Goal: Information Seeking & Learning: Check status

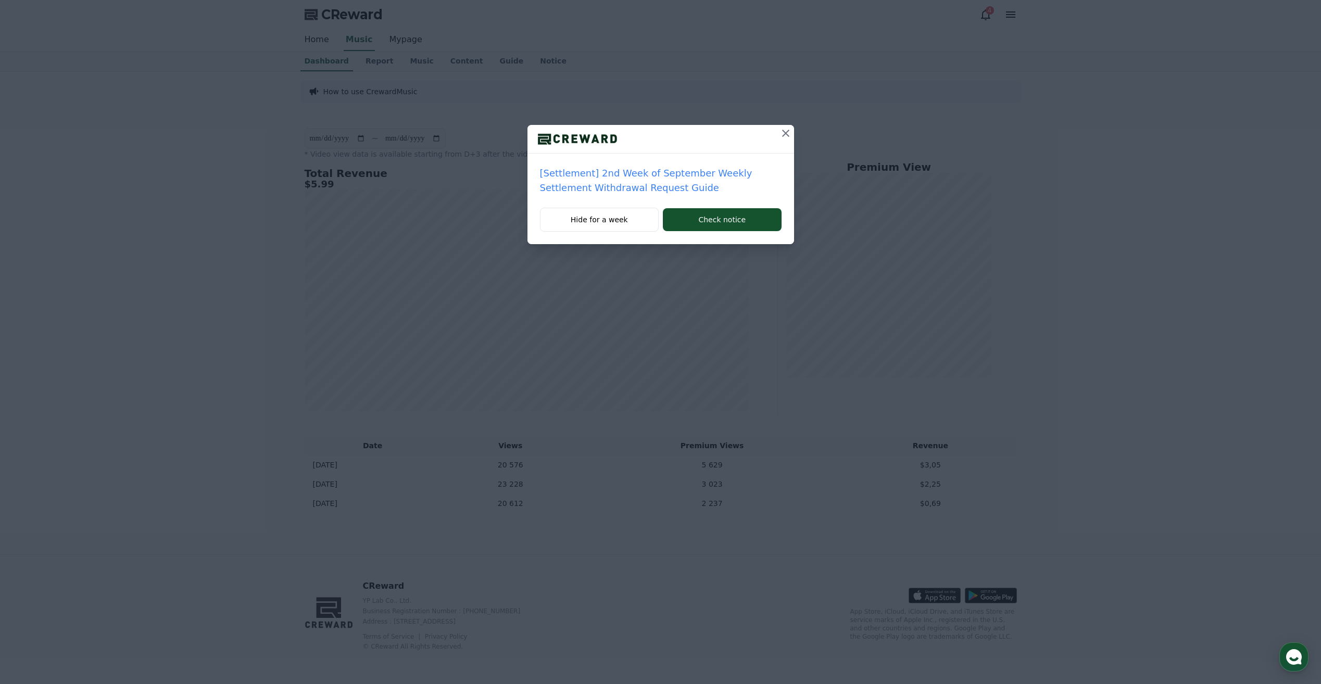
click at [786, 135] on icon at bounding box center [786, 133] width 13 height 13
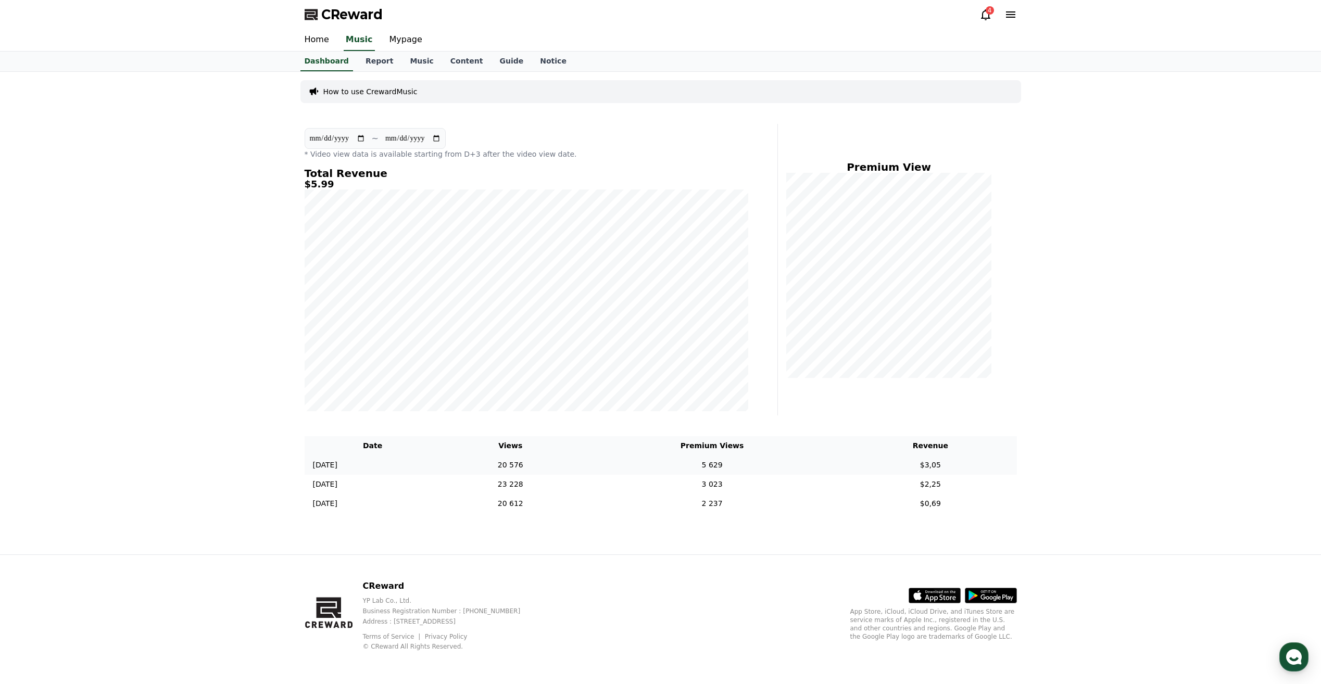
click at [430, 462] on td "[DATE] 09/15" at bounding box center [373, 465] width 136 height 19
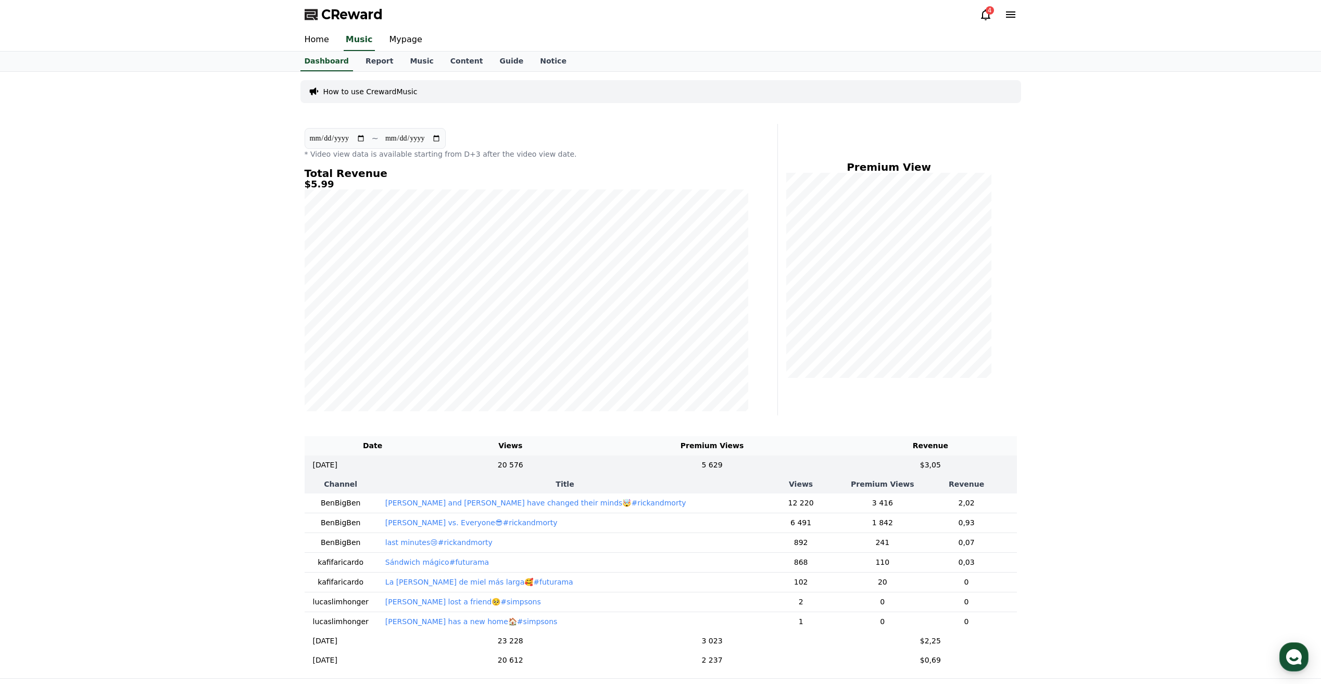
click at [635, 512] on td "[PERSON_NAME] and [PERSON_NAME] have changed their minds🤯#rickandmorty" at bounding box center [565, 504] width 376 height 20
click at [564, 503] on p "[PERSON_NAME] and [PERSON_NAME] have changed their minds🤯#rickandmorty" at bounding box center [535, 503] width 301 height 10
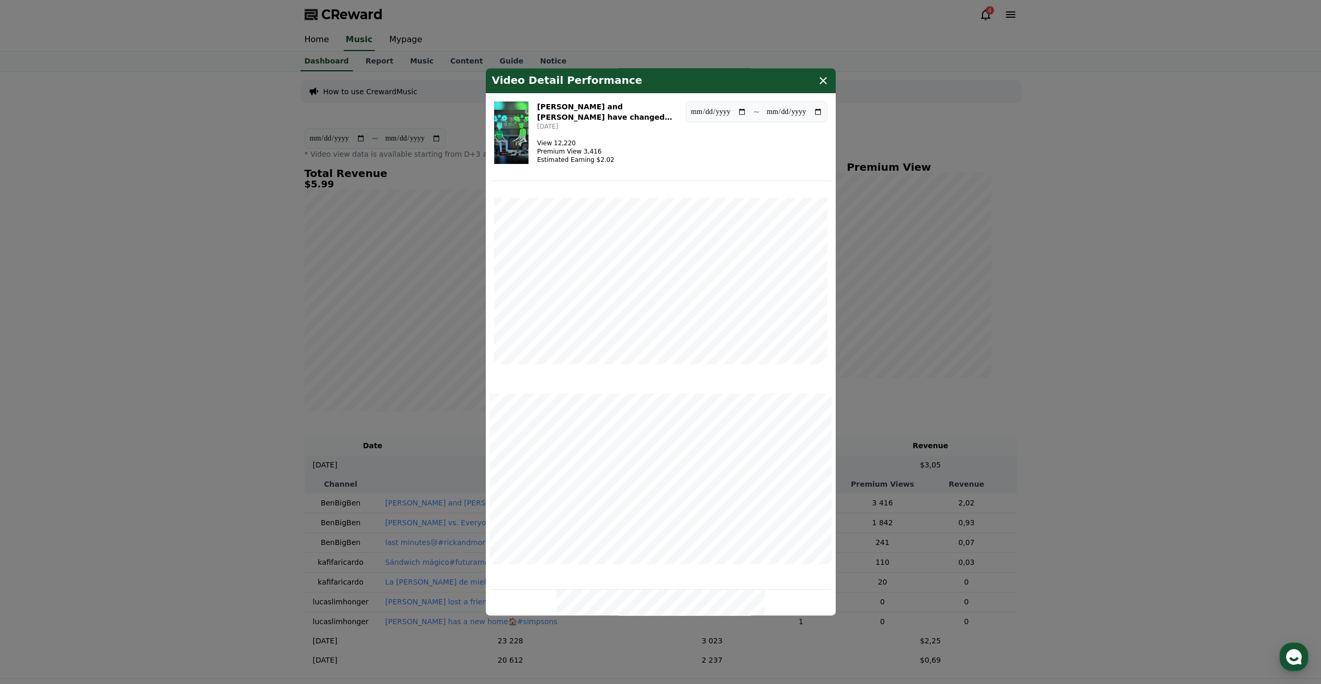
click at [833, 80] on div "Video Detail Performance" at bounding box center [661, 80] width 350 height 25
click at [827, 82] on icon "modal" at bounding box center [823, 80] width 13 height 13
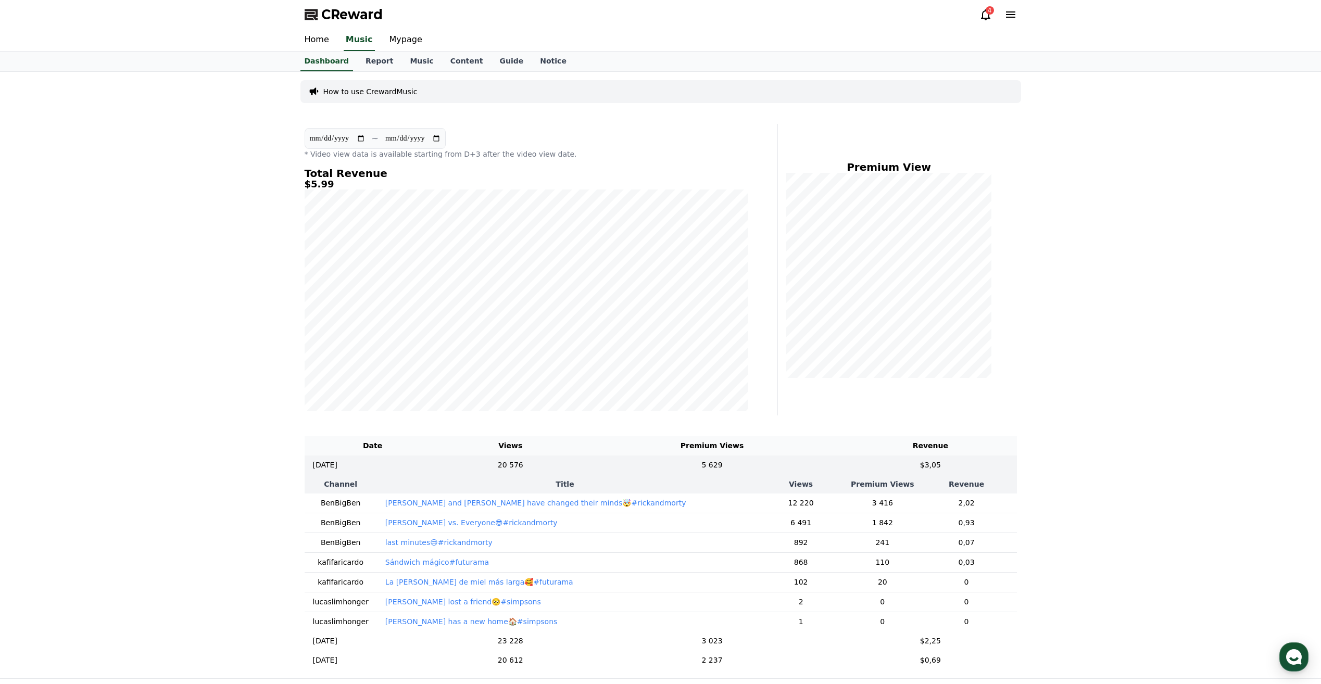
click at [980, 14] on icon at bounding box center [986, 14] width 13 height 13
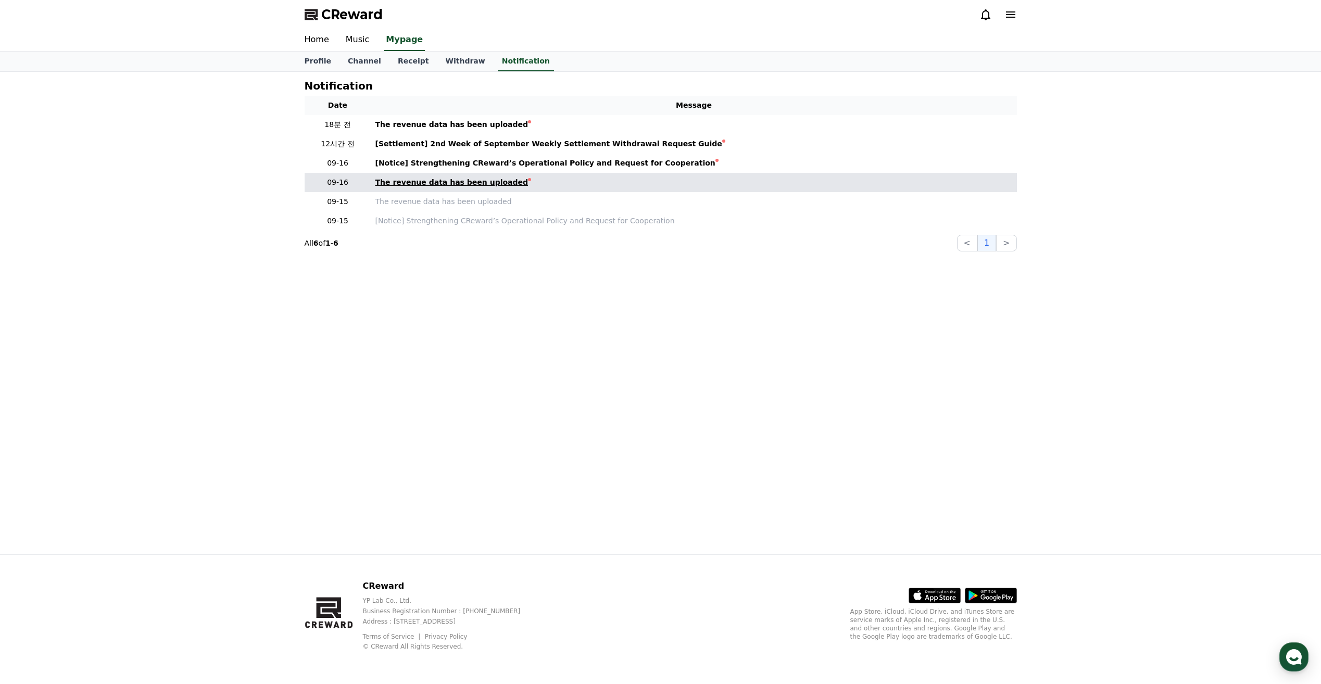
click at [435, 182] on div "The revenue data has been uploaded" at bounding box center [452, 182] width 153 height 11
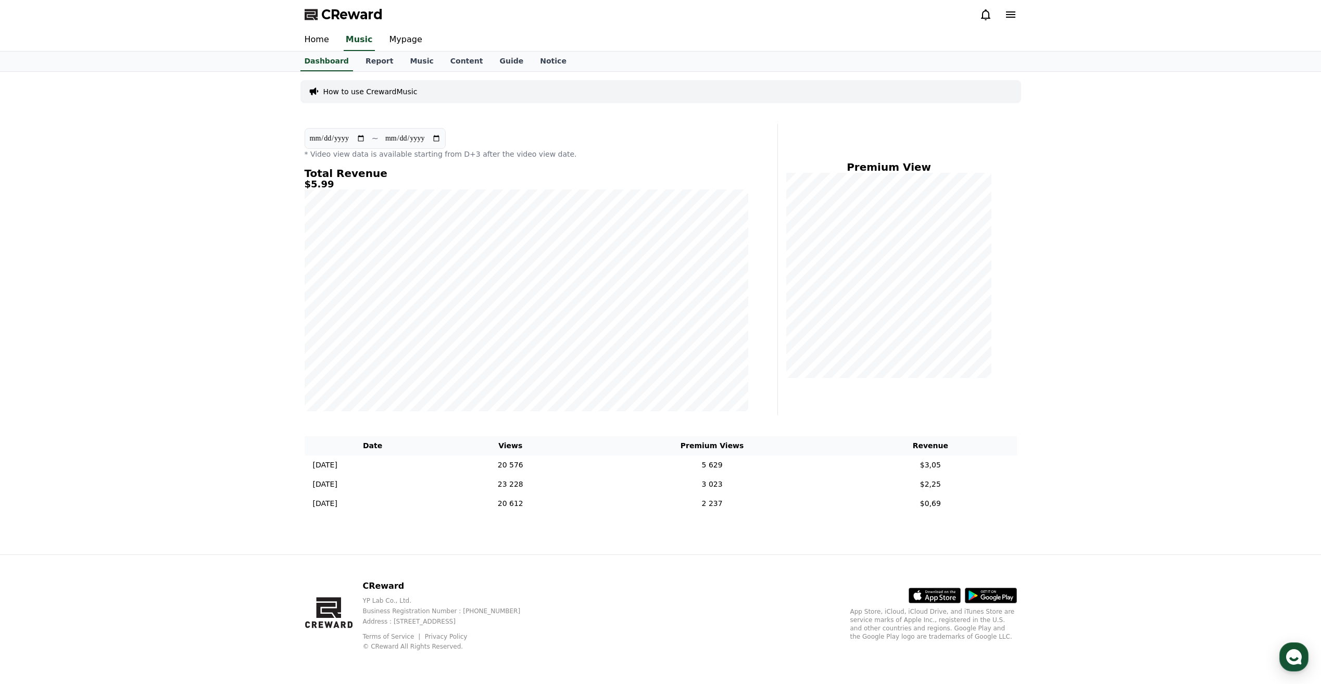
click at [980, 13] on icon at bounding box center [986, 14] width 13 height 13
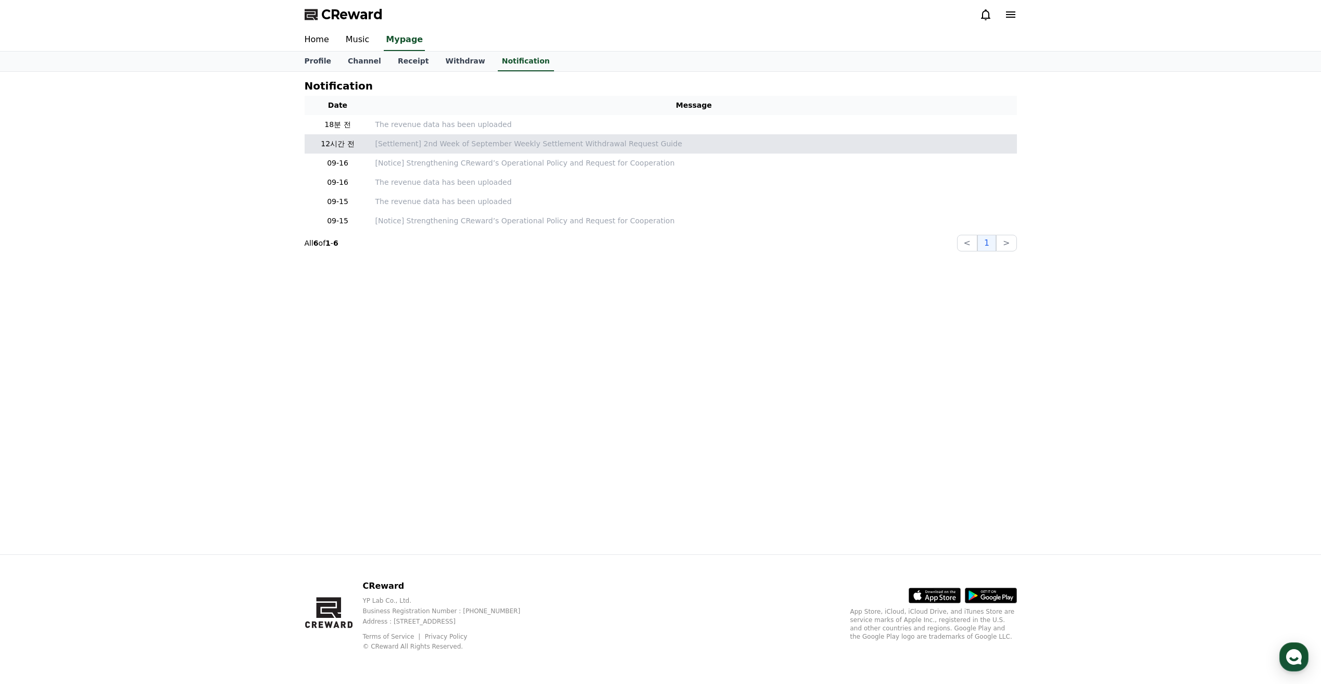
click at [454, 149] on td "[Settlement] 2nd Week of September Weekly Settlement Withdrawal Request Guide" at bounding box center [694, 143] width 646 height 19
click at [591, 142] on p "[Settlement] 2nd Week of September Weekly Settlement Withdrawal Request Guide" at bounding box center [695, 144] width 638 height 11
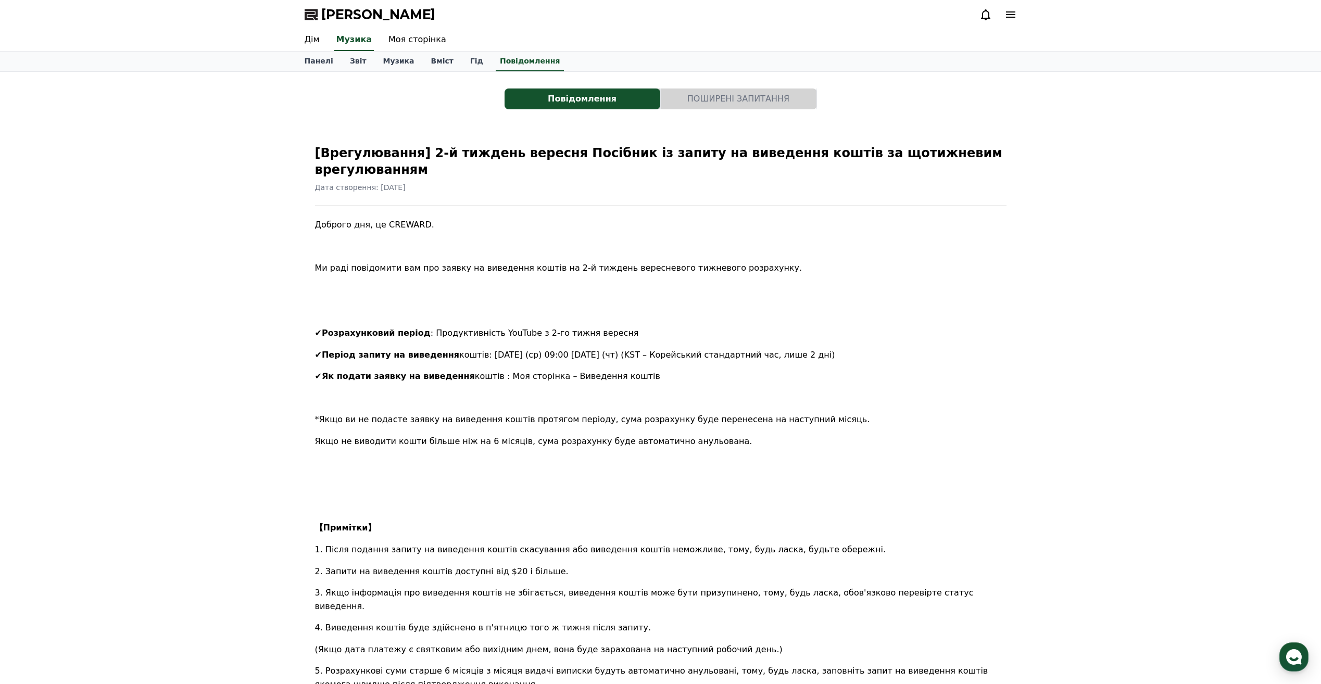
click at [984, 20] on icon at bounding box center [986, 14] width 13 height 13
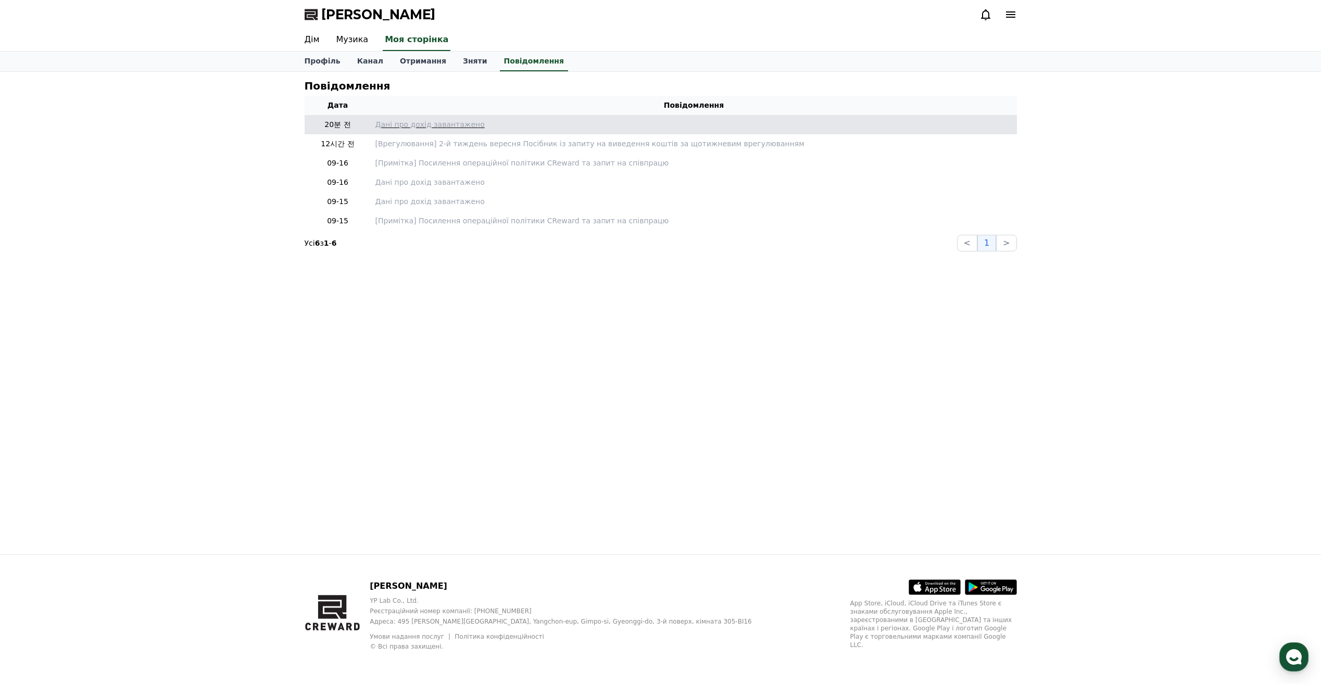
click at [397, 126] on p "Дані про дохід завантажено" at bounding box center [695, 124] width 638 height 11
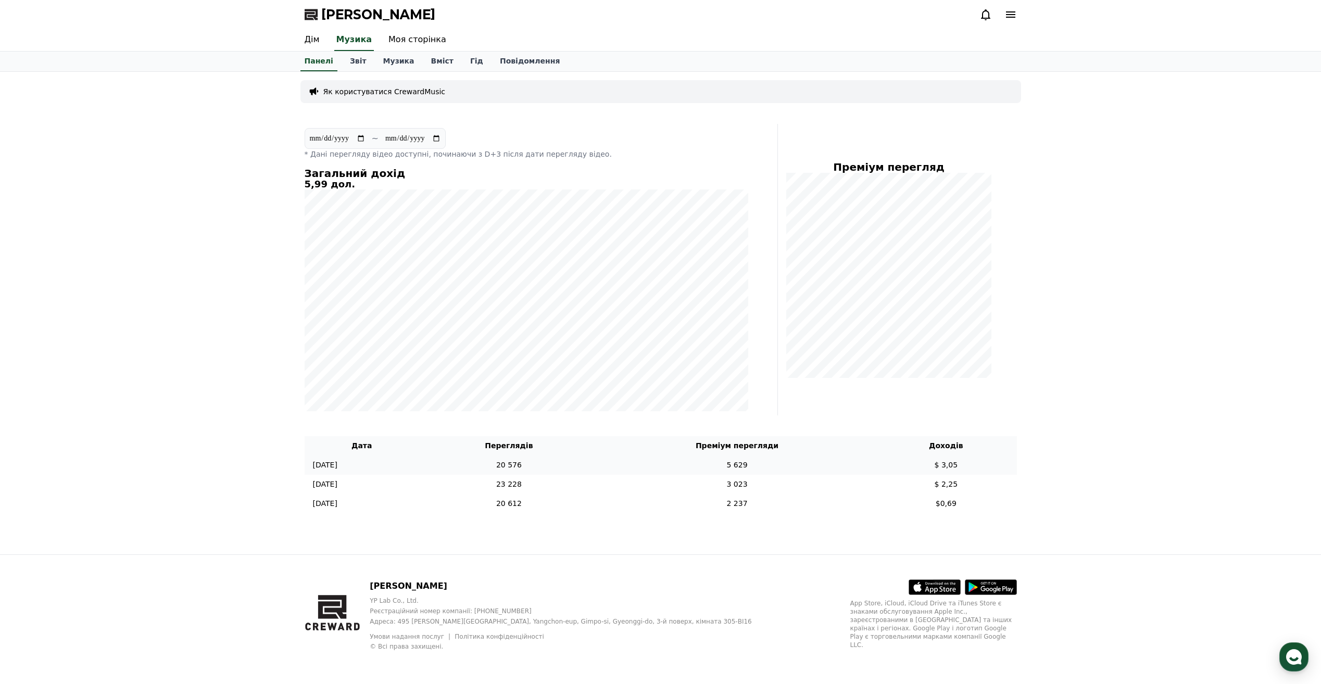
click at [590, 470] on td "20 576" at bounding box center [509, 465] width 180 height 19
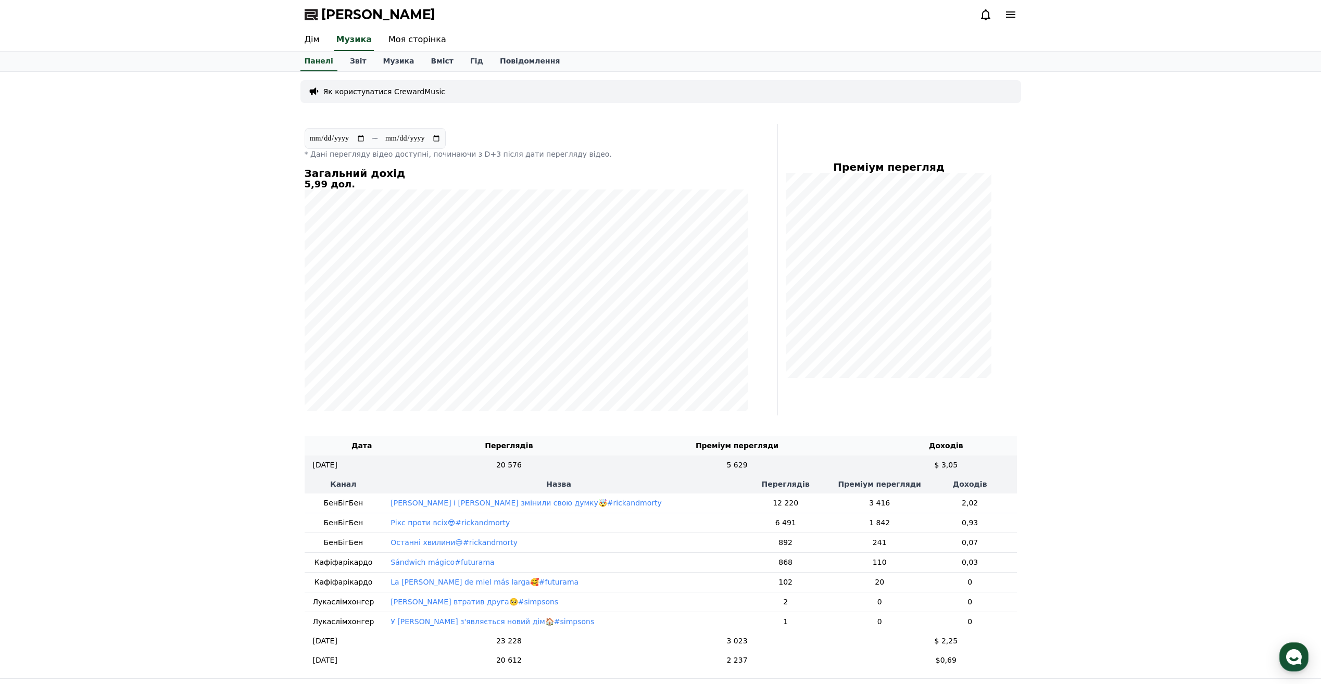
drag, startPoint x: 507, startPoint y: 543, endPoint x: 500, endPoint y: 529, distance: 15.1
